Goal: Book appointment/travel/reservation

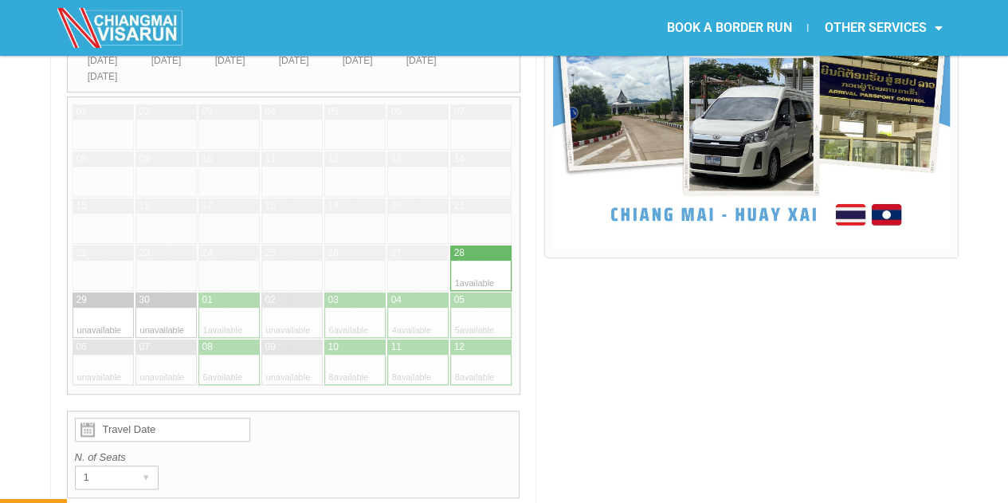
scroll to position [558, 0]
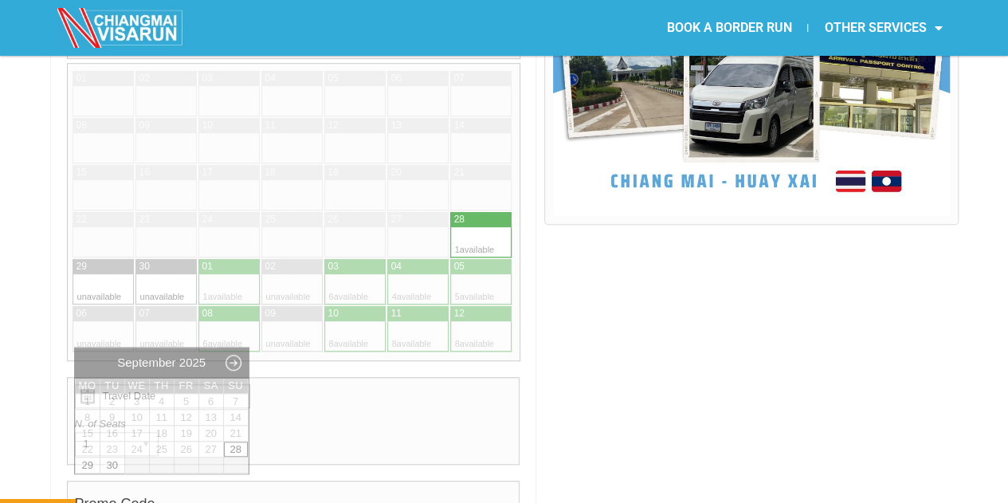
click at [186, 384] on input "Travel Date" at bounding box center [162, 396] width 175 height 24
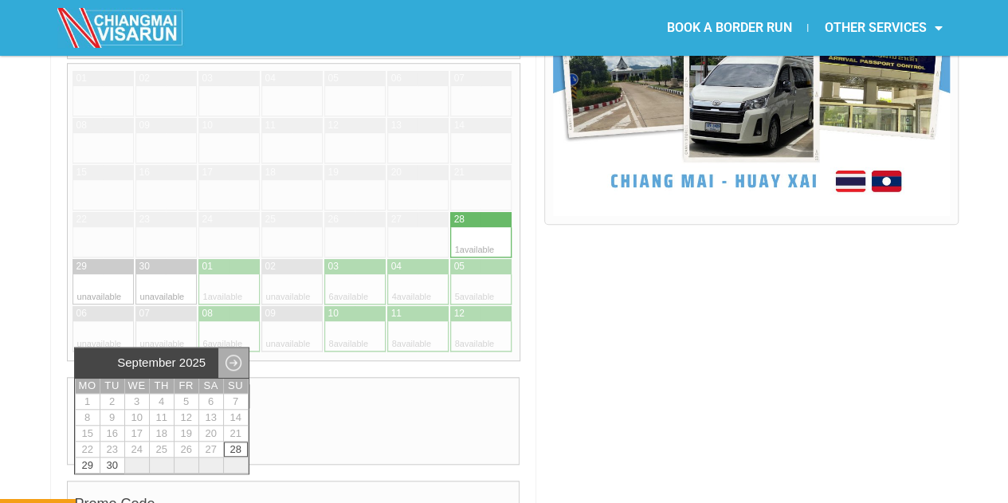
click at [233, 359] on link "Next month" at bounding box center [233, 362] width 30 height 30
click at [163, 415] on link "9" at bounding box center [162, 417] width 24 height 15
type input "09 October 2025"
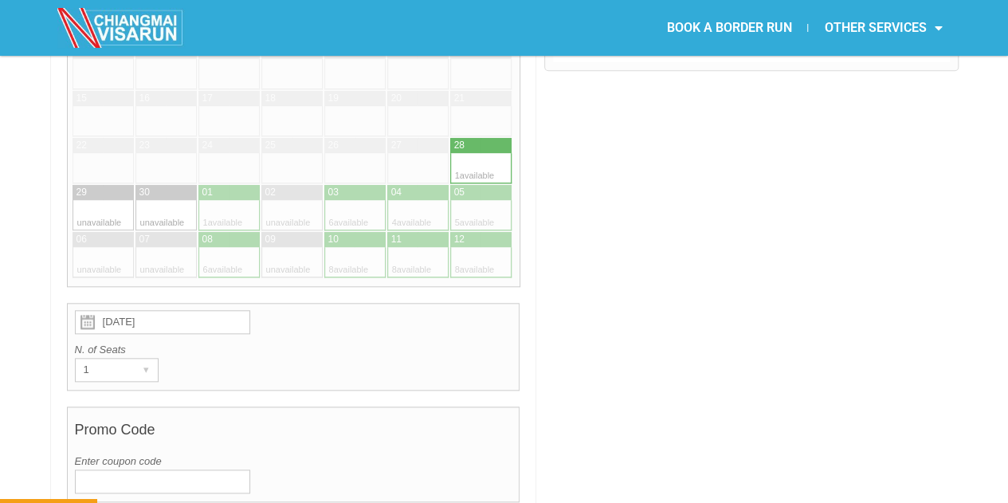
scroll to position [730, 0]
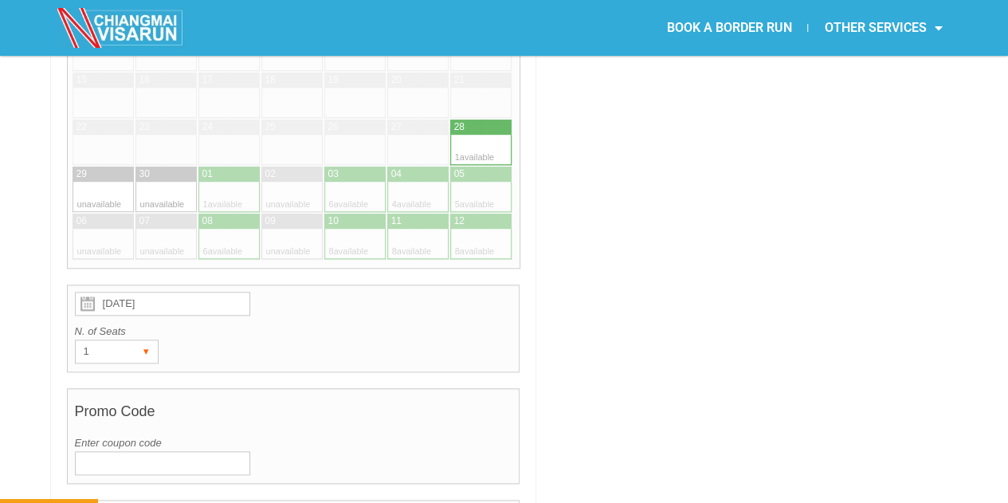
click at [98, 340] on div "1" at bounding box center [102, 351] width 52 height 22
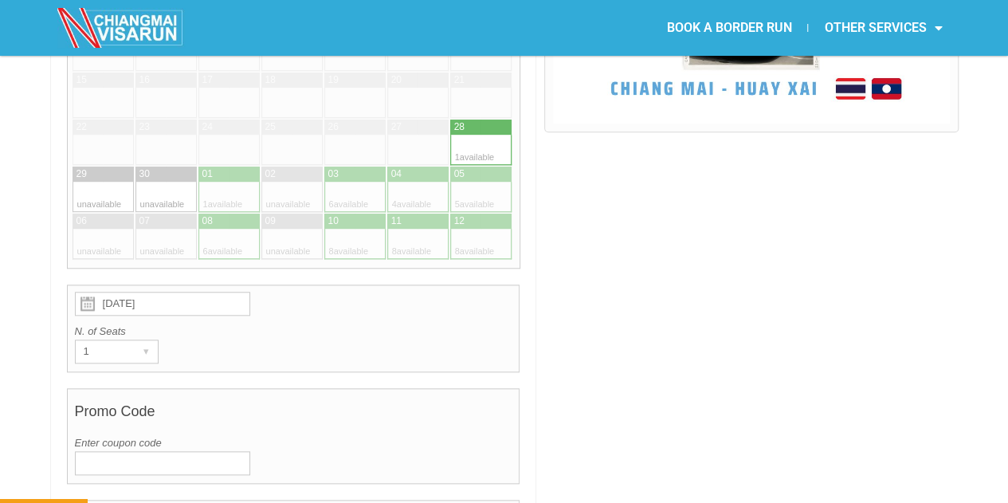
click at [740, 22] on link "BOOK A BORDER RUN" at bounding box center [728, 28] width 157 height 37
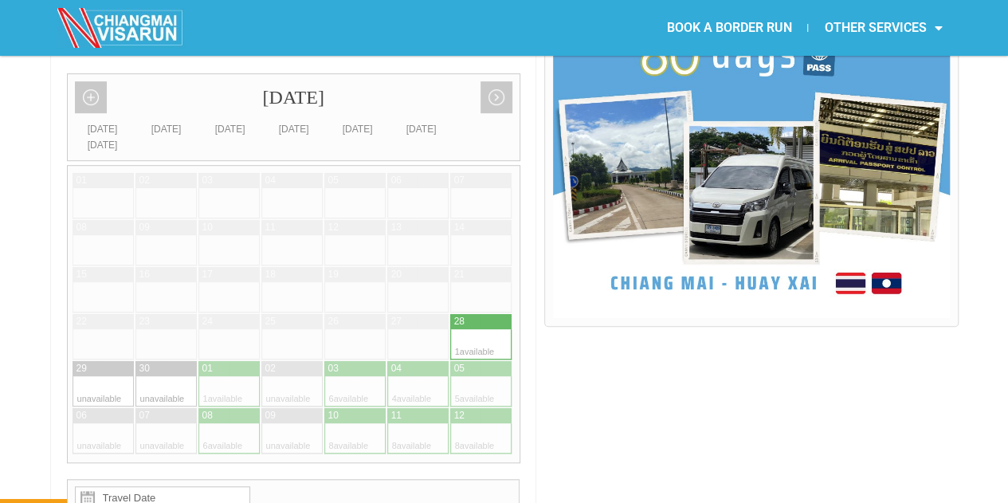
scroll to position [478, 0]
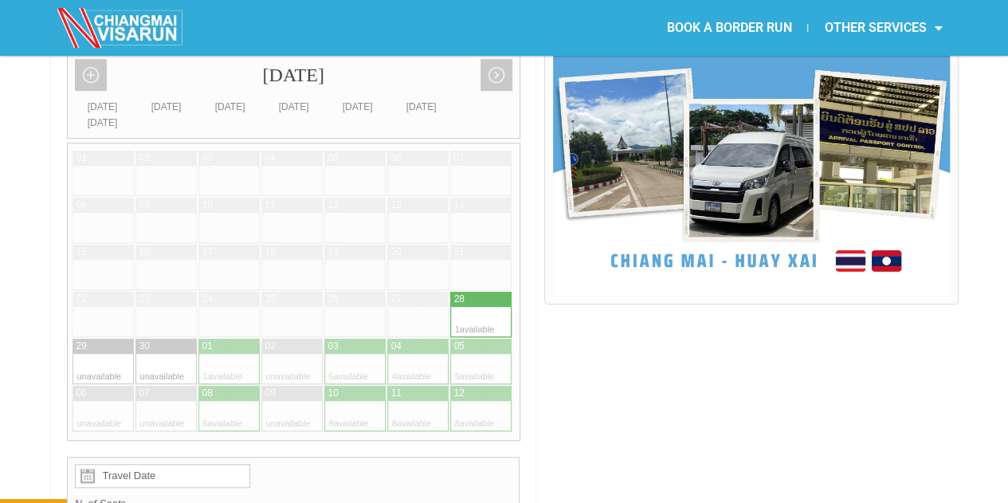
click at [469, 354] on div at bounding box center [465, 369] width 31 height 30
type input "05 October 2025"
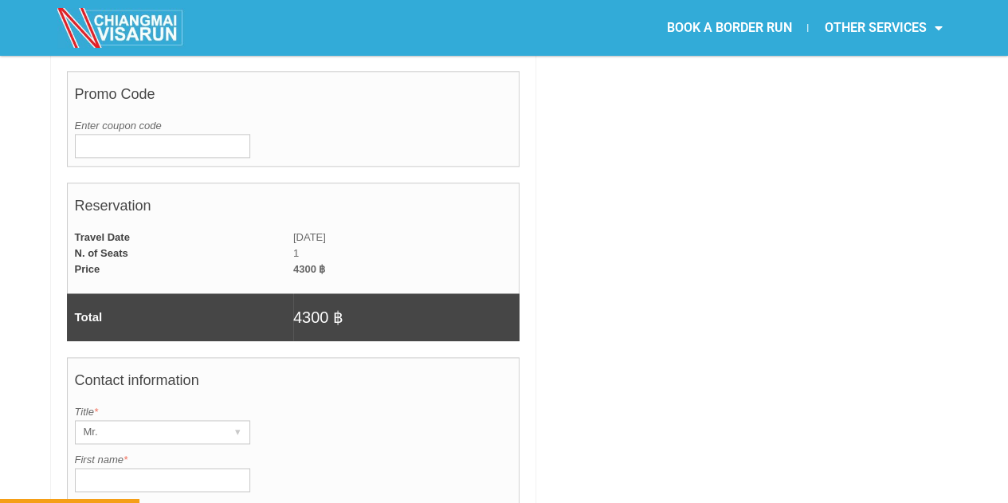
scroll to position [935, 0]
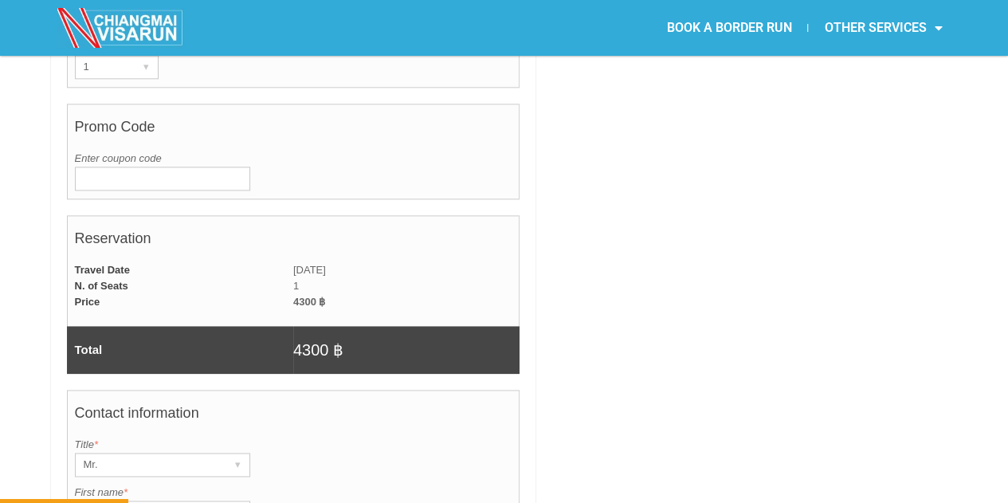
click at [306, 278] on td "1" at bounding box center [406, 286] width 226 height 16
click at [293, 278] on td "1" at bounding box center [406, 286] width 226 height 16
click at [300, 278] on td "1" at bounding box center [406, 286] width 226 height 16
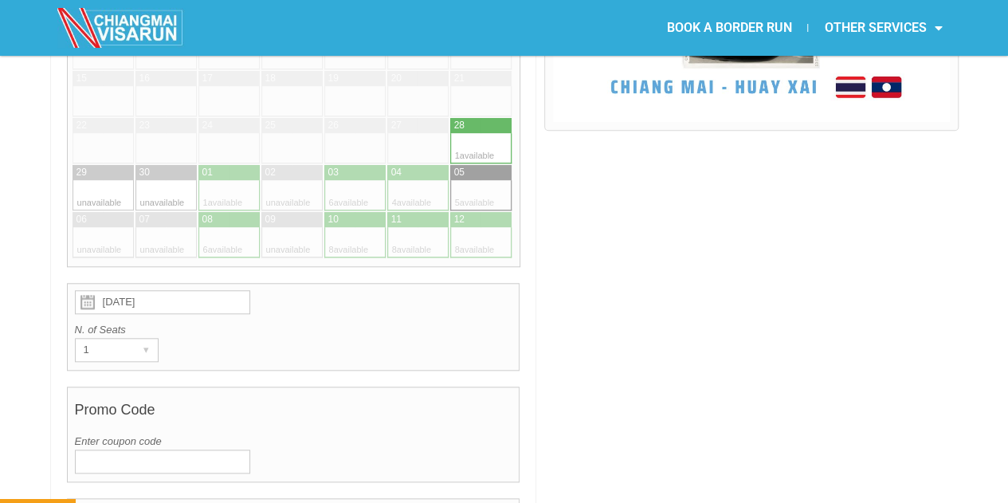
scroll to position [536, 0]
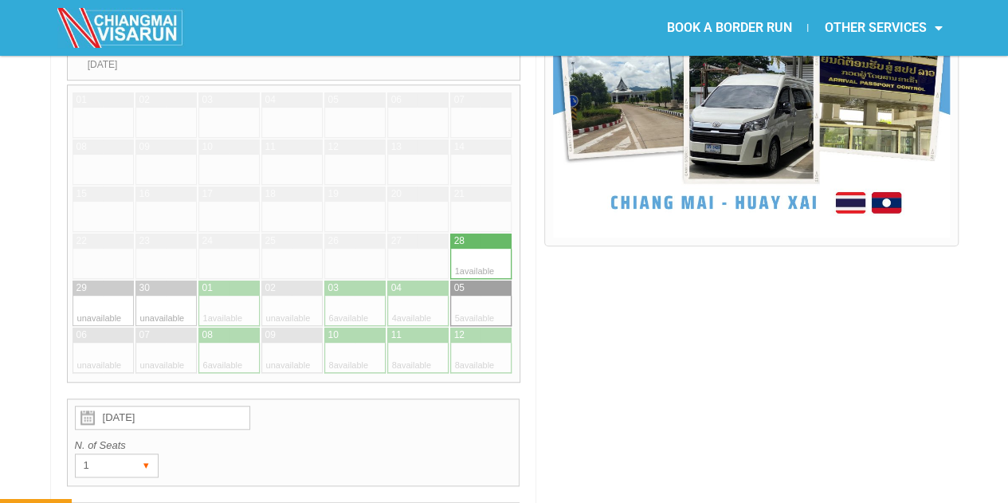
click at [139, 454] on div "▾" at bounding box center [146, 465] width 22 height 22
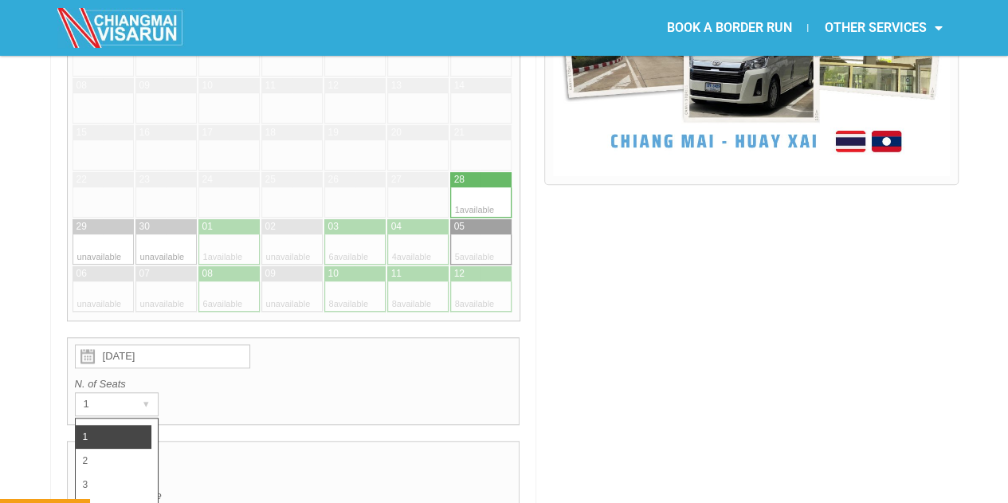
scroll to position [696, 0]
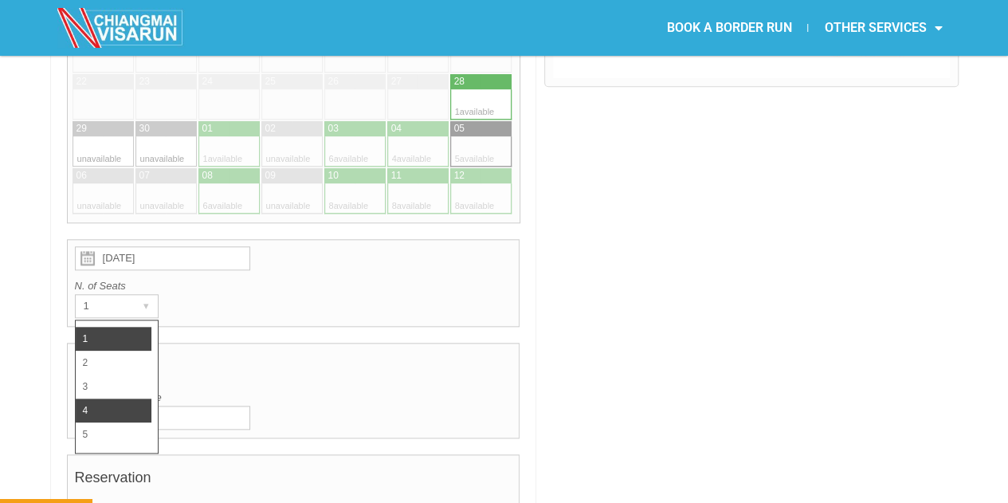
click at [78, 398] on li "4" at bounding box center [114, 410] width 76 height 24
radio input "true"
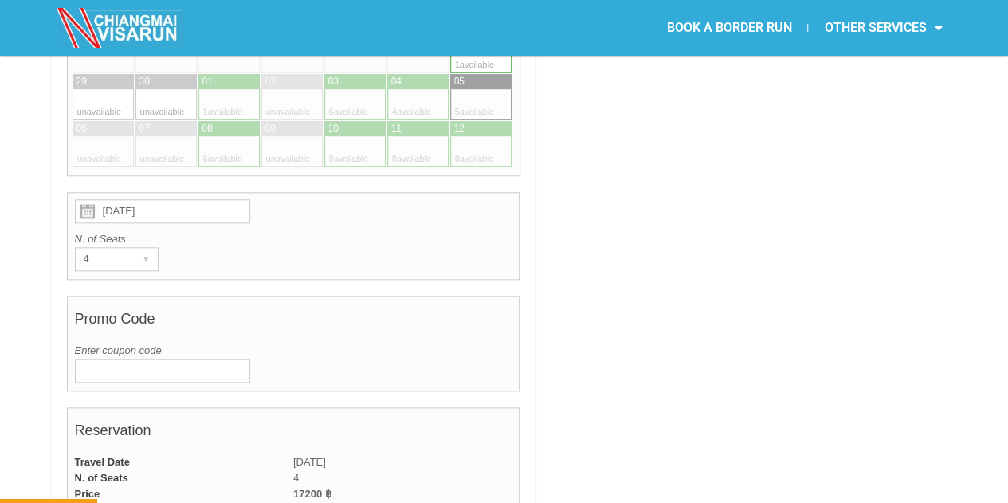
scroll to position [775, 0]
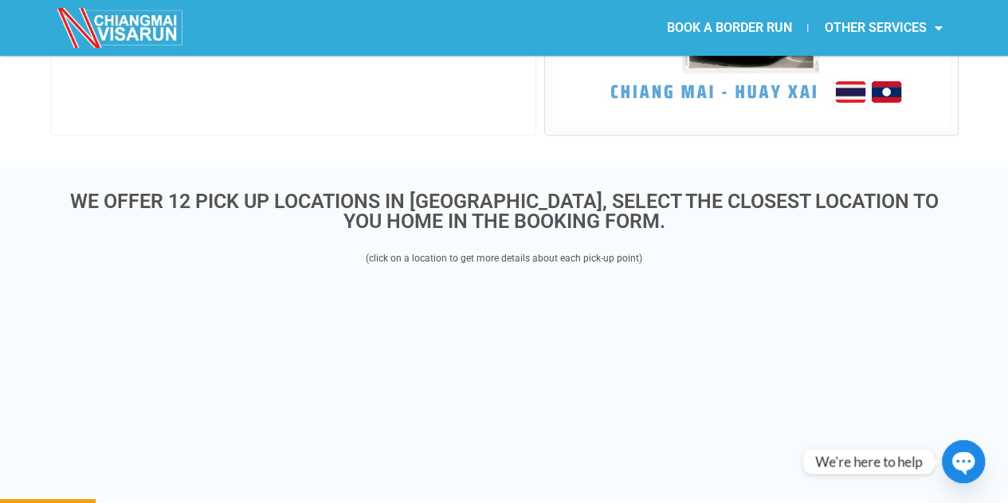
scroll to position [650, 0]
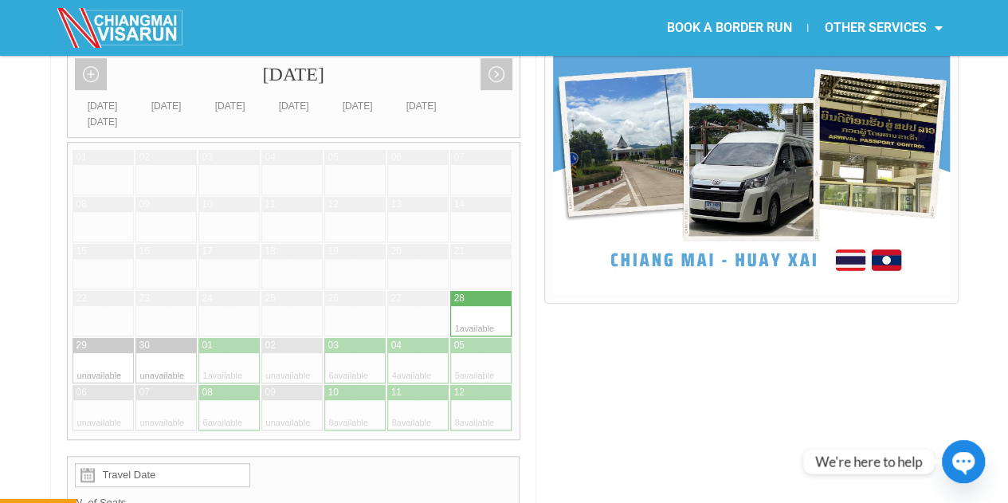
scroll to position [478, 0]
click at [482, 307] on div at bounding box center [496, 322] width 31 height 30
type input "[DATE]"
radio input "true"
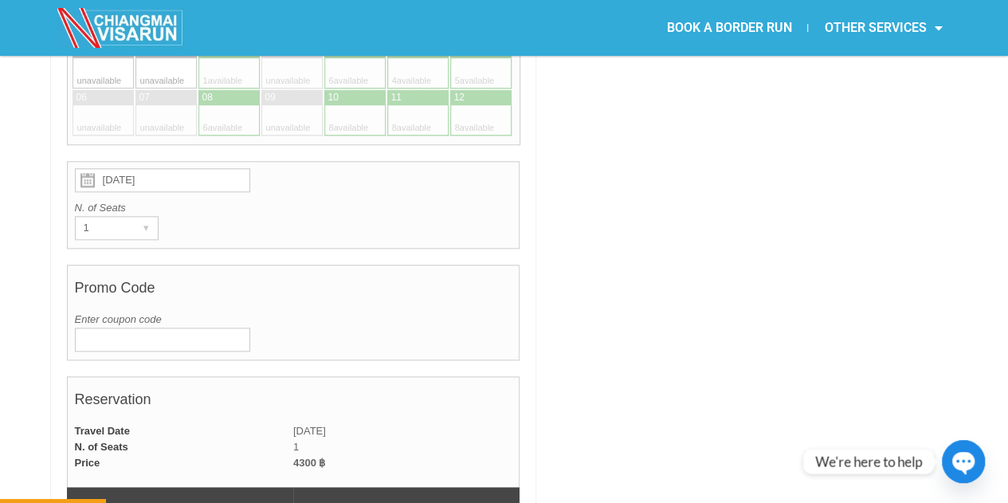
scroll to position [775, 0]
